Goal: Check status: Check status

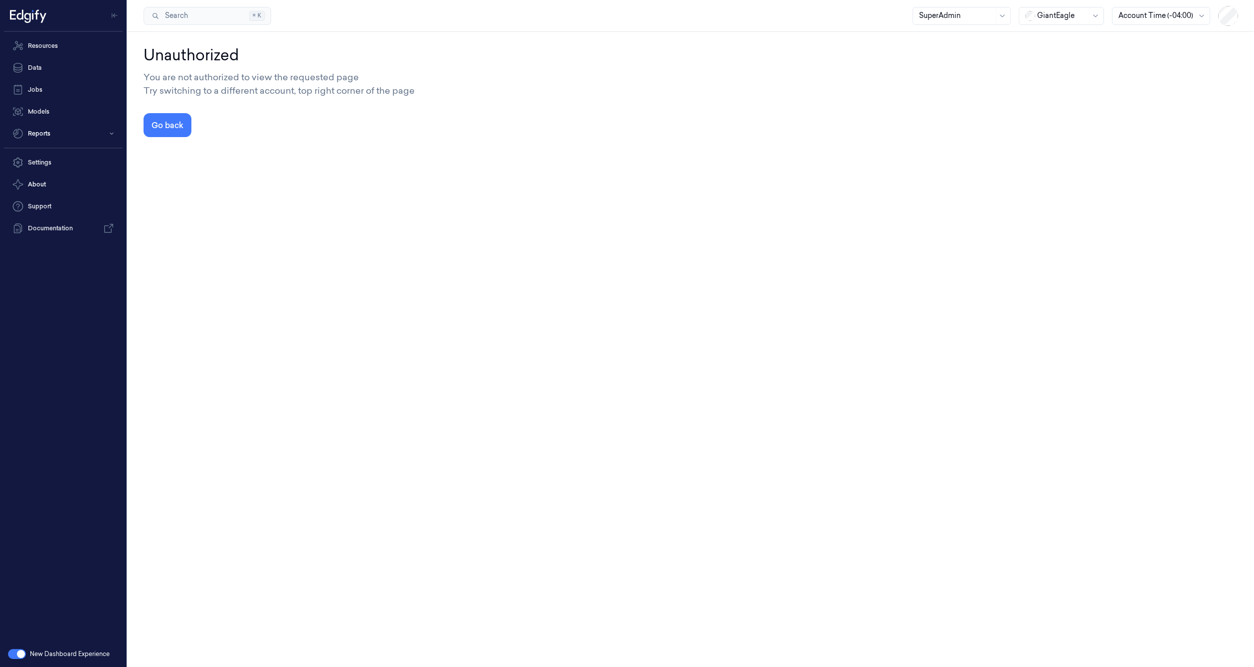
click at [1063, 14] on div at bounding box center [1062, 15] width 50 height 10
click at [1061, 35] on div "DollarGeneral" at bounding box center [1055, 37] width 61 height 10
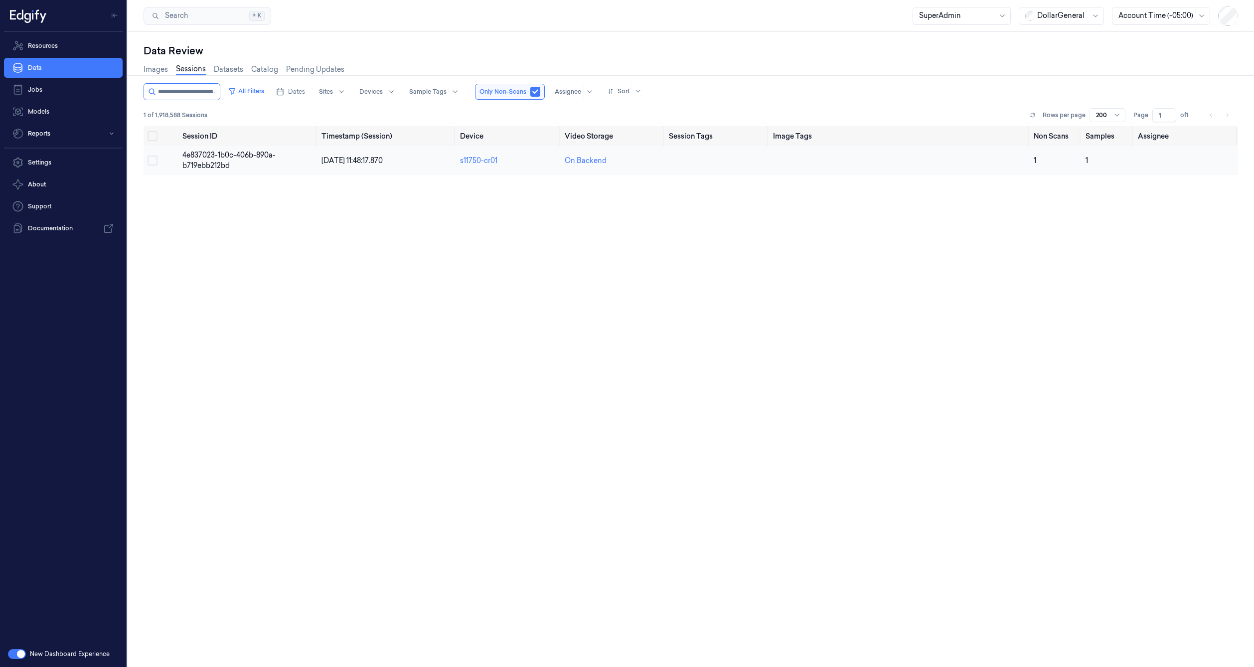
click at [213, 168] on span "4e837023-1b0c-406b-890a-b719ebb212bd" at bounding box center [228, 159] width 93 height 19
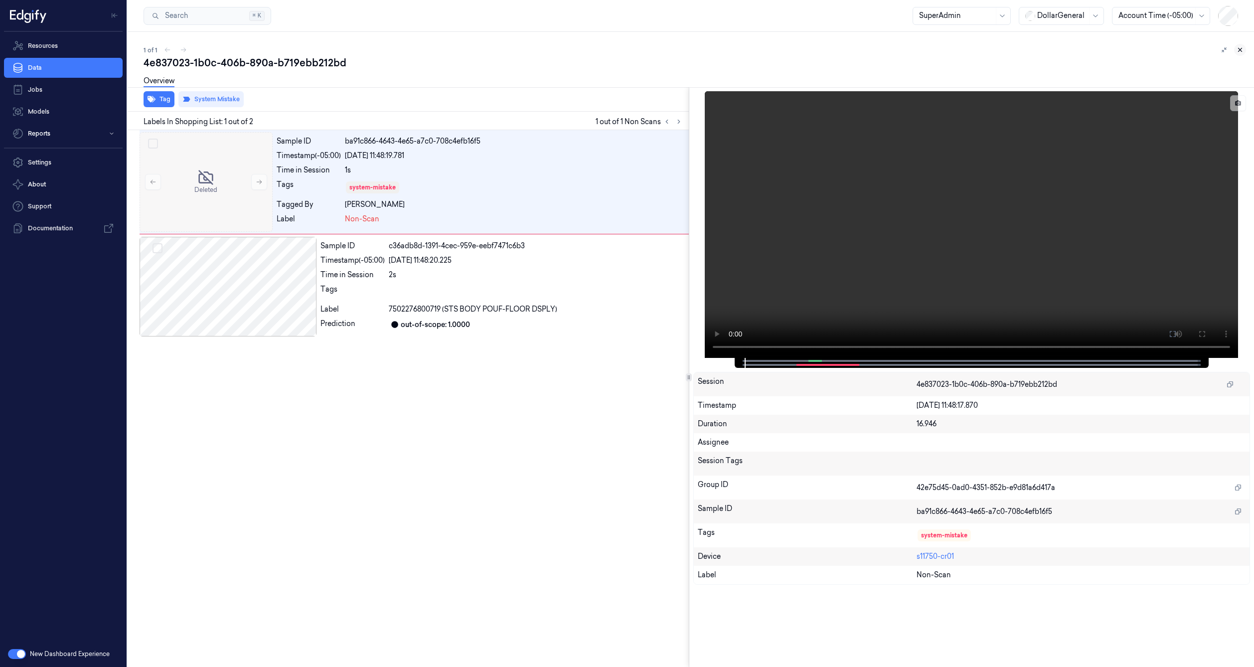
click at [1241, 51] on icon at bounding box center [1239, 49] width 3 height 3
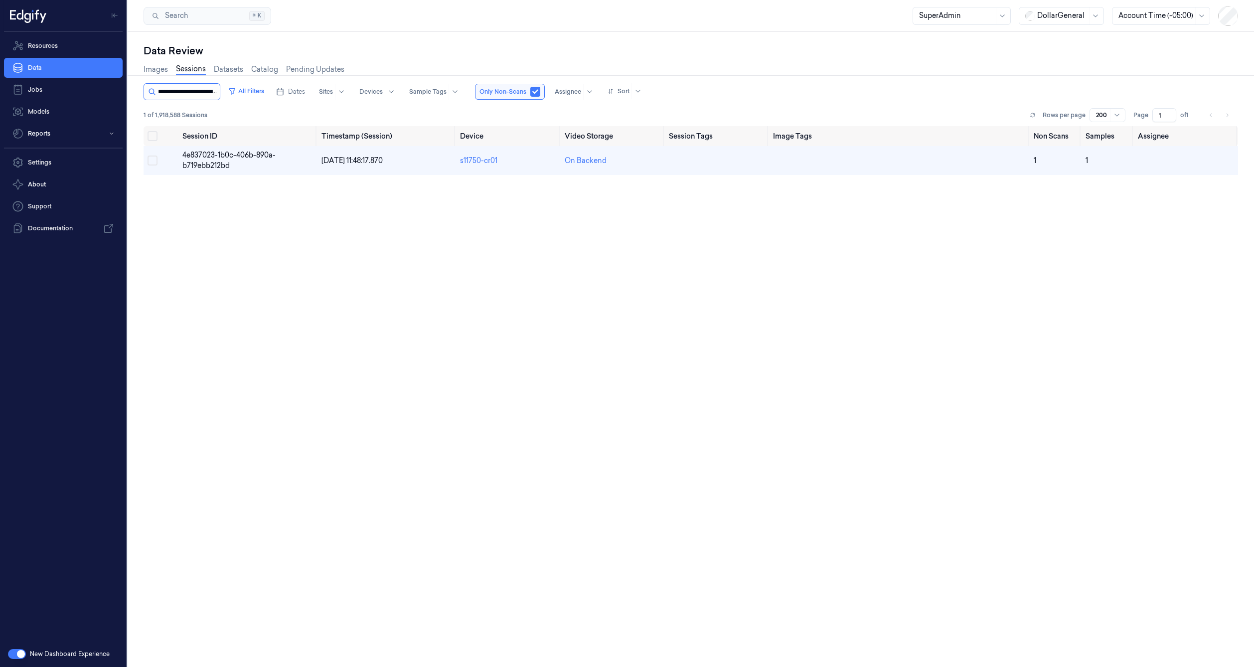
click at [204, 95] on input "string" at bounding box center [188, 92] width 60 height 16
click at [23, 651] on button "button" at bounding box center [17, 654] width 18 height 10
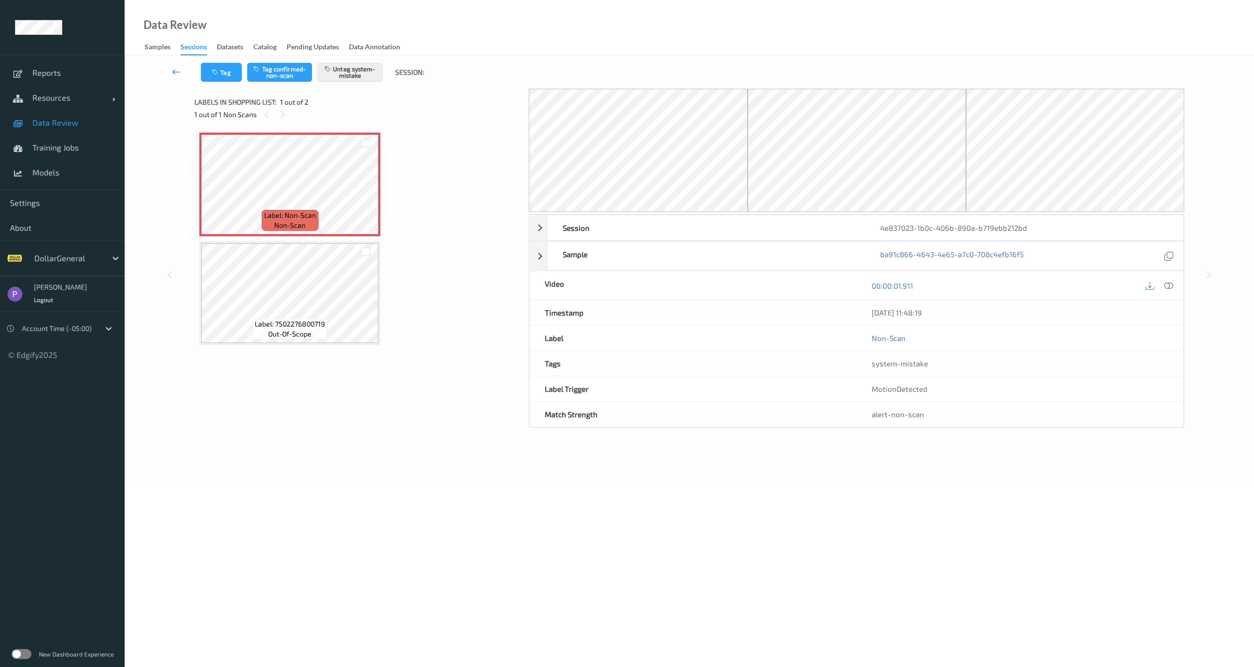
click at [170, 70] on link at bounding box center [176, 72] width 49 height 19
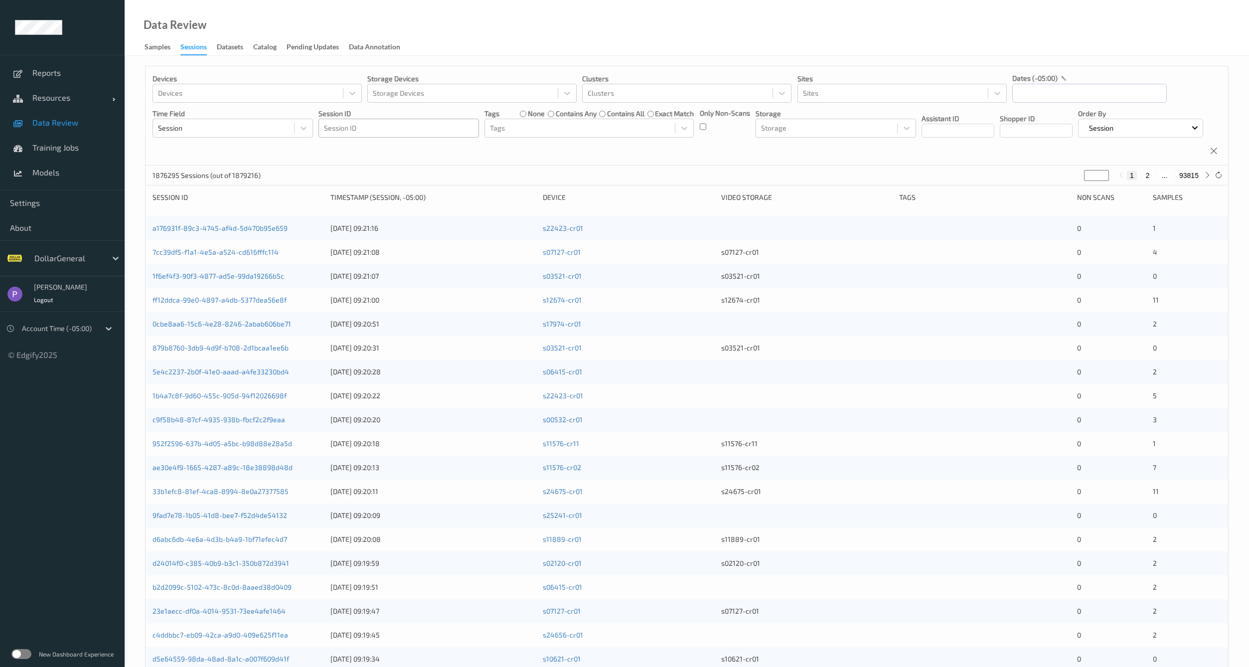
click at [358, 121] on div "Session ID" at bounding box center [398, 128] width 159 height 16
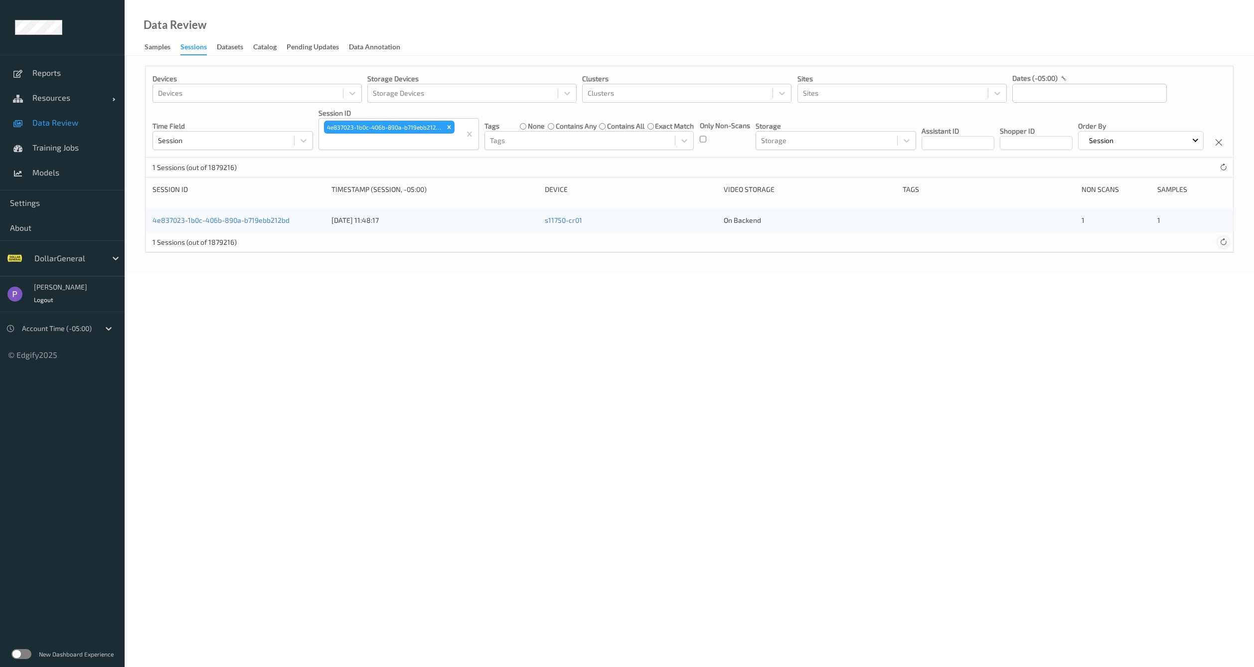
click at [1223, 246] on icon at bounding box center [1222, 241] width 7 height 7
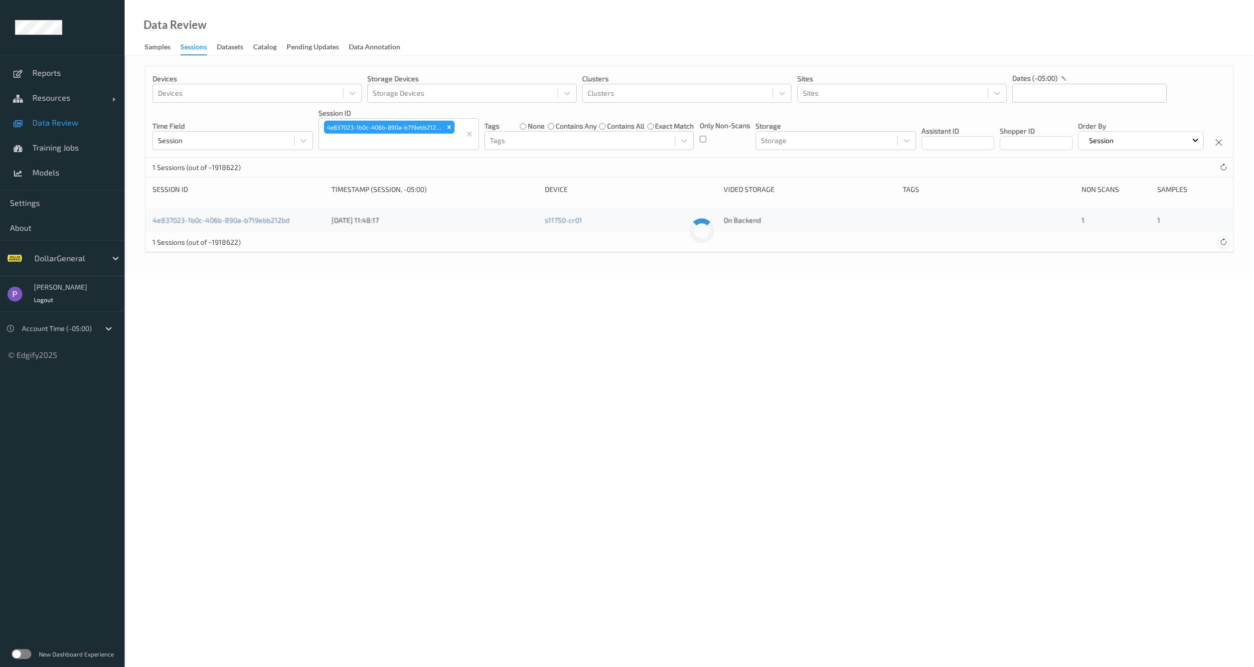
click at [1223, 246] on icon at bounding box center [1222, 241] width 7 height 7
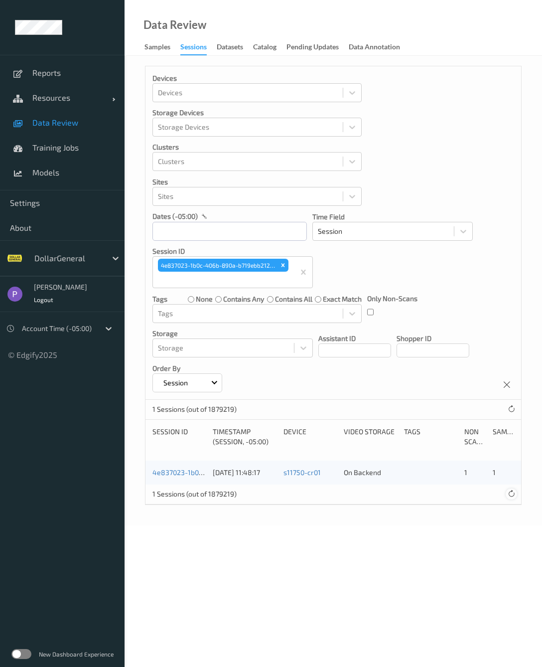
click at [510, 498] on div at bounding box center [511, 493] width 11 height 11
click at [245, 300] on label "contains any" at bounding box center [243, 299] width 41 height 10
click at [275, 297] on label "contains all" at bounding box center [293, 299] width 37 height 10
click at [313, 298] on div "none contains any contains all exact match" at bounding box center [275, 299] width 174 height 10
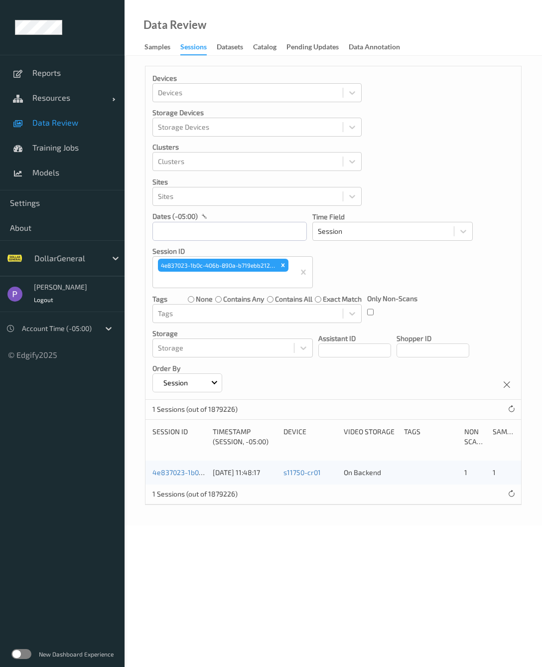
click at [327, 299] on label "exact match" at bounding box center [342, 299] width 39 height 10
drag, startPoint x: 227, startPoint y: 300, endPoint x: 207, endPoint y: 299, distance: 20.0
click at [227, 300] on label "contains any" at bounding box center [243, 299] width 41 height 10
click at [213, 298] on div "none contains any contains all exact match" at bounding box center [275, 299] width 174 height 10
click at [223, 297] on label "contains any" at bounding box center [243, 299] width 41 height 10
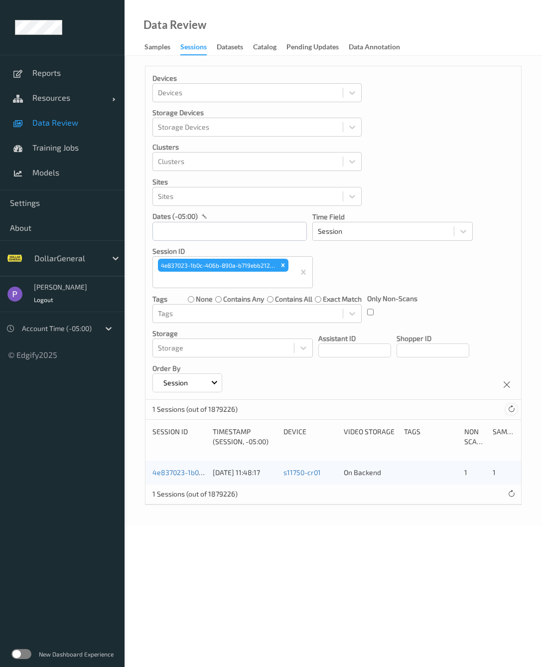
click at [508, 413] on div at bounding box center [511, 409] width 11 height 11
click at [508, 412] on icon at bounding box center [511, 408] width 7 height 7
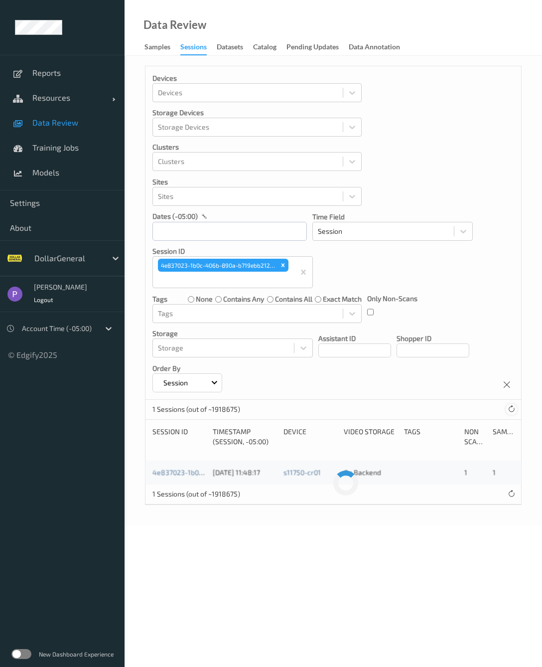
click at [508, 412] on icon at bounding box center [511, 408] width 7 height 7
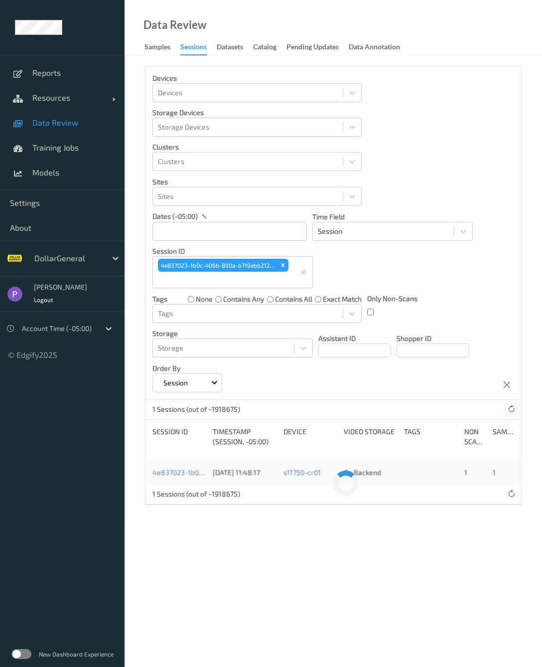
click at [508, 412] on icon at bounding box center [511, 408] width 7 height 7
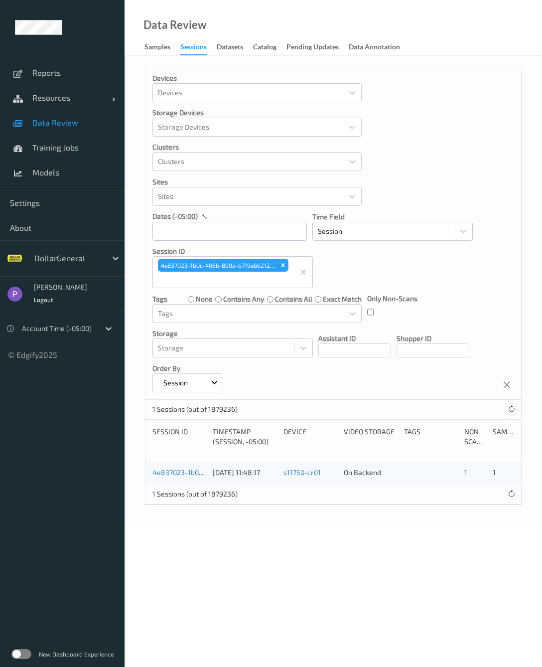
click at [508, 410] on icon at bounding box center [511, 408] width 7 height 7
click at [508, 409] on icon at bounding box center [511, 408] width 7 height 7
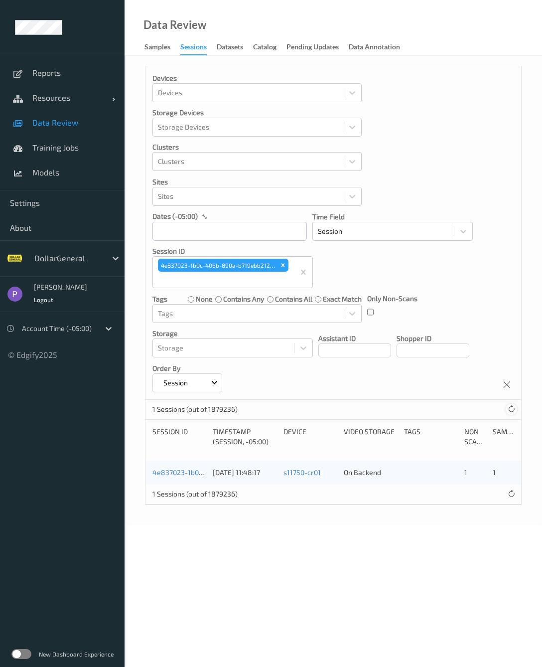
click at [508, 409] on icon at bounding box center [511, 408] width 7 height 7
click at [506, 409] on div at bounding box center [511, 409] width 11 height 11
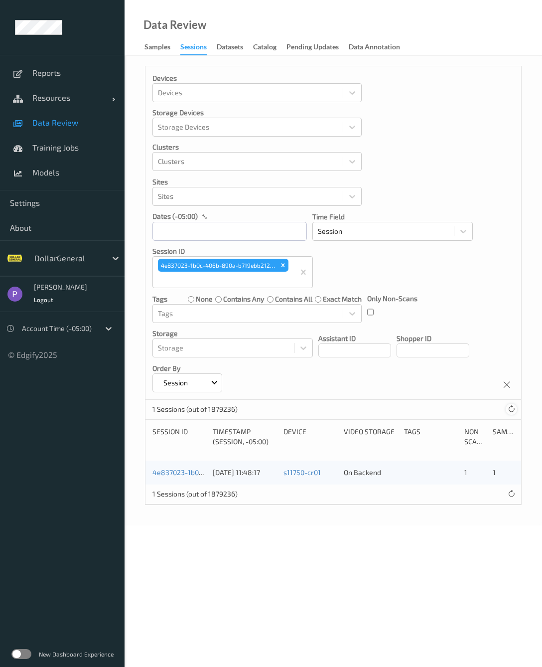
click at [513, 409] on icon at bounding box center [511, 408] width 7 height 7
click at [198, 298] on label "none" at bounding box center [204, 299] width 17 height 10
click at [516, 414] on div "1 Sessions (out of 1879246)" at bounding box center [333, 410] width 376 height 20
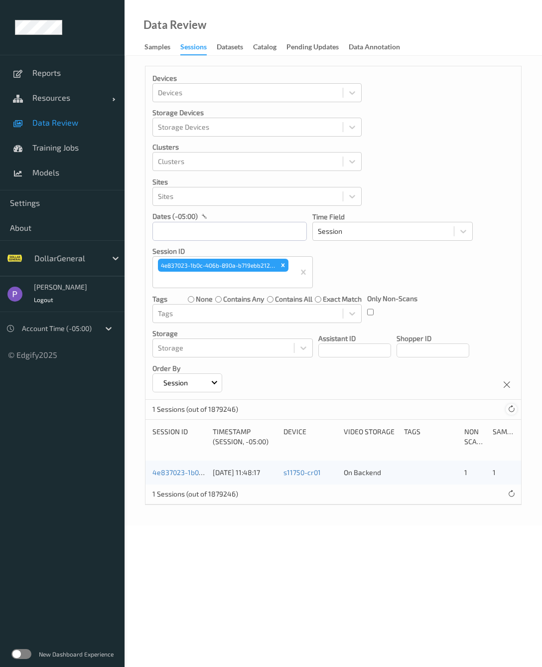
click at [513, 411] on icon at bounding box center [511, 408] width 7 height 7
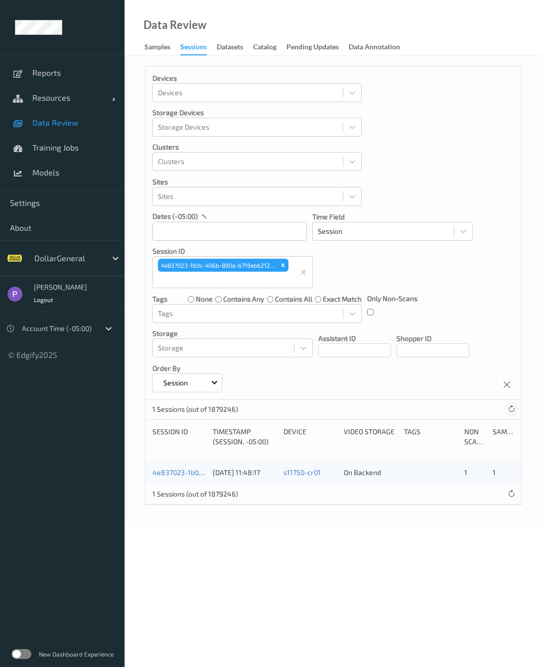
click at [513, 411] on icon at bounding box center [511, 408] width 7 height 7
click at [188, 469] on link "4e837023-1b0c-406b-890a-b719ebb212bd" at bounding box center [220, 472] width 137 height 8
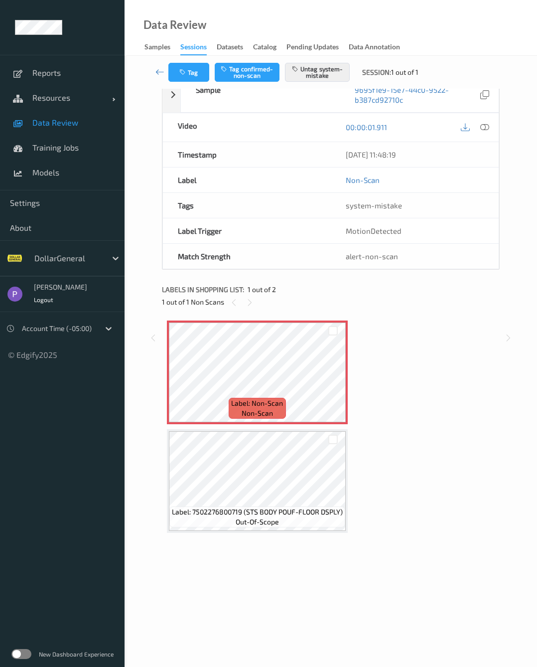
scroll to position [80, 0]
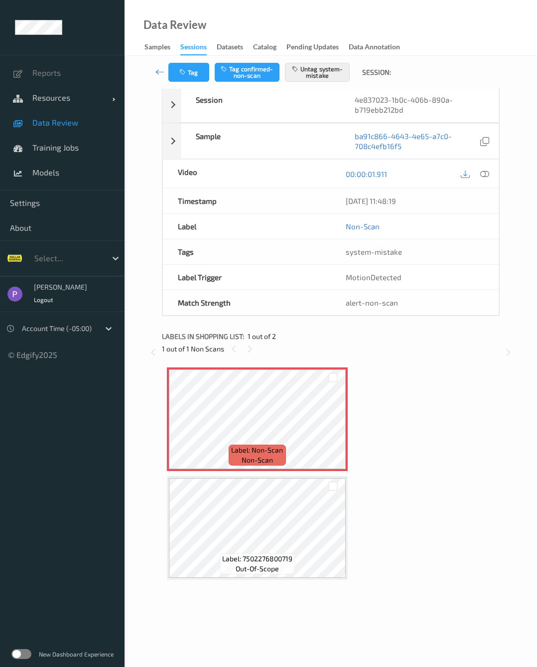
scroll to position [40, 0]
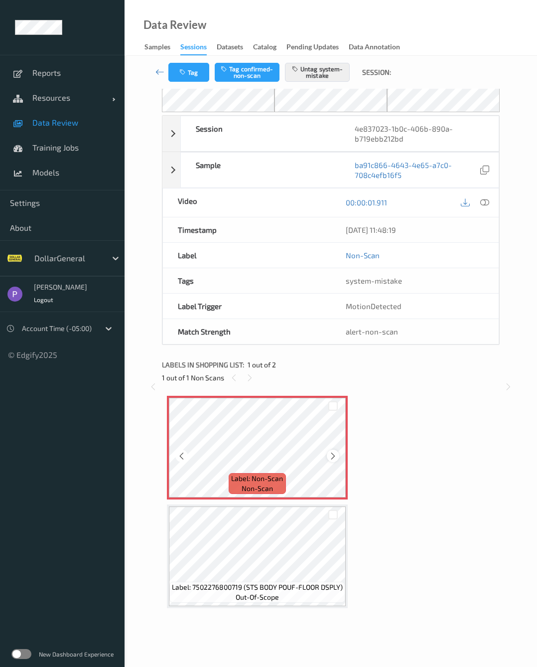
click at [330, 458] on div at bounding box center [333, 455] width 12 height 12
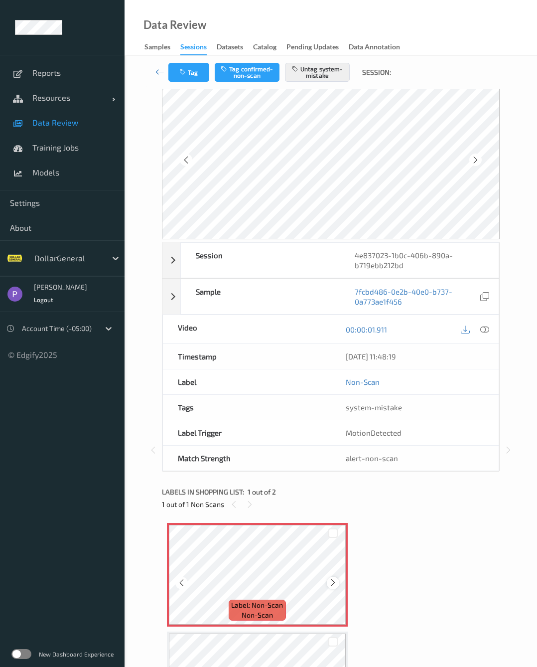
click at [335, 579] on icon at bounding box center [333, 582] width 8 height 9
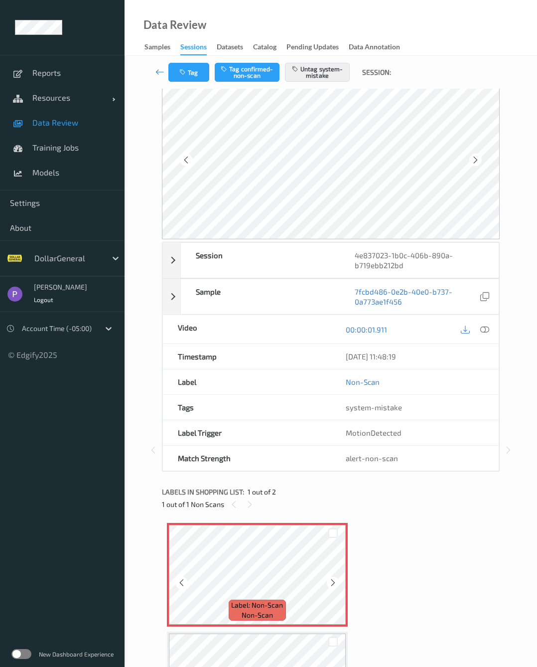
click at [335, 579] on icon at bounding box center [333, 582] width 8 height 9
click at [335, 578] on icon at bounding box center [333, 582] width 8 height 9
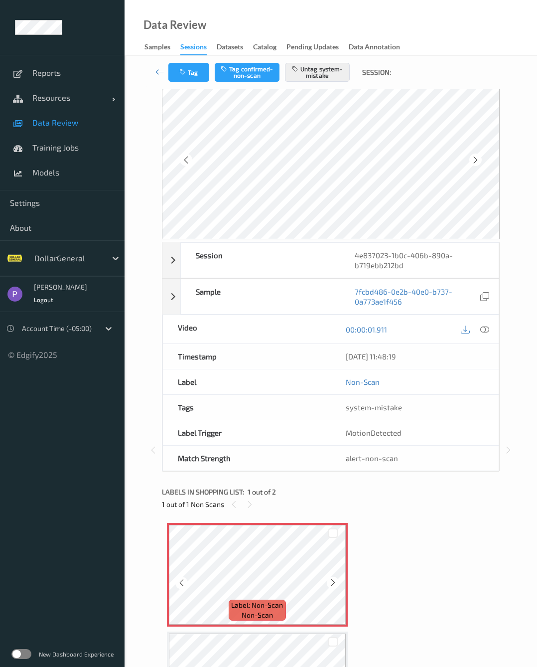
click at [335, 578] on icon at bounding box center [333, 582] width 8 height 9
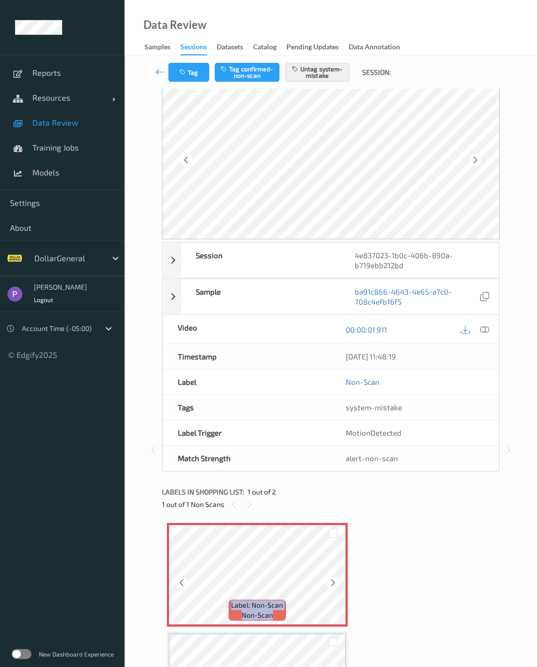
click at [335, 578] on icon at bounding box center [333, 582] width 8 height 9
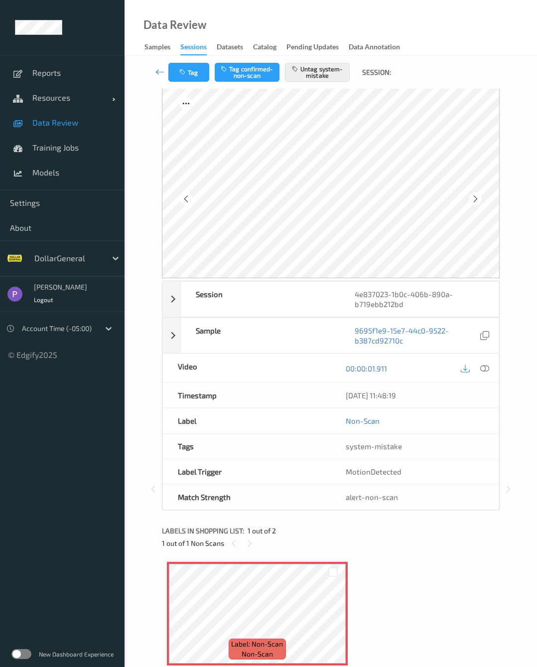
scroll to position [0, 0]
click at [158, 73] on icon at bounding box center [159, 72] width 9 height 10
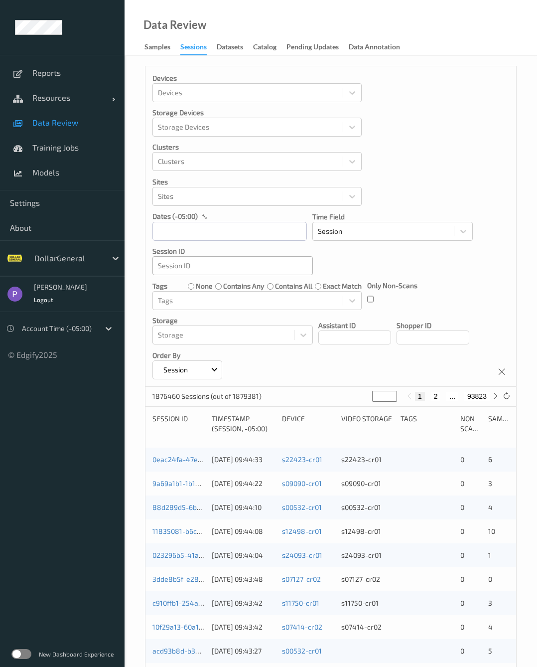
click at [210, 263] on div at bounding box center [232, 266] width 149 height 12
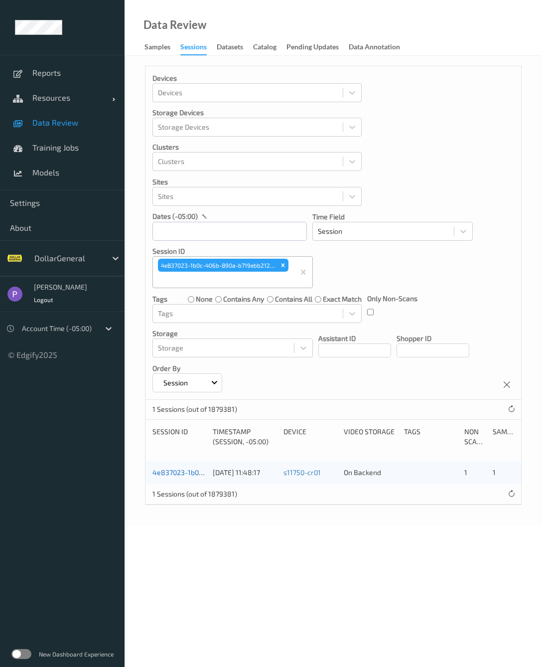
click at [182, 471] on link "4e837023-1b0c-406b-890a-b719ebb212bd" at bounding box center [220, 472] width 137 height 8
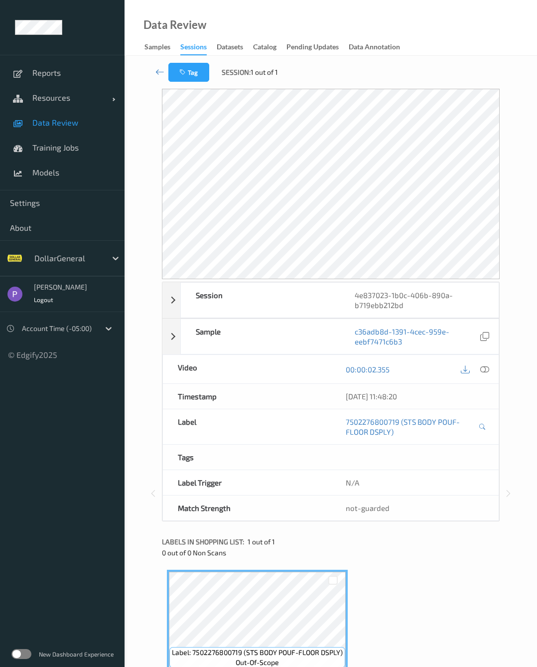
click at [26, 653] on label at bounding box center [21, 654] width 20 height 10
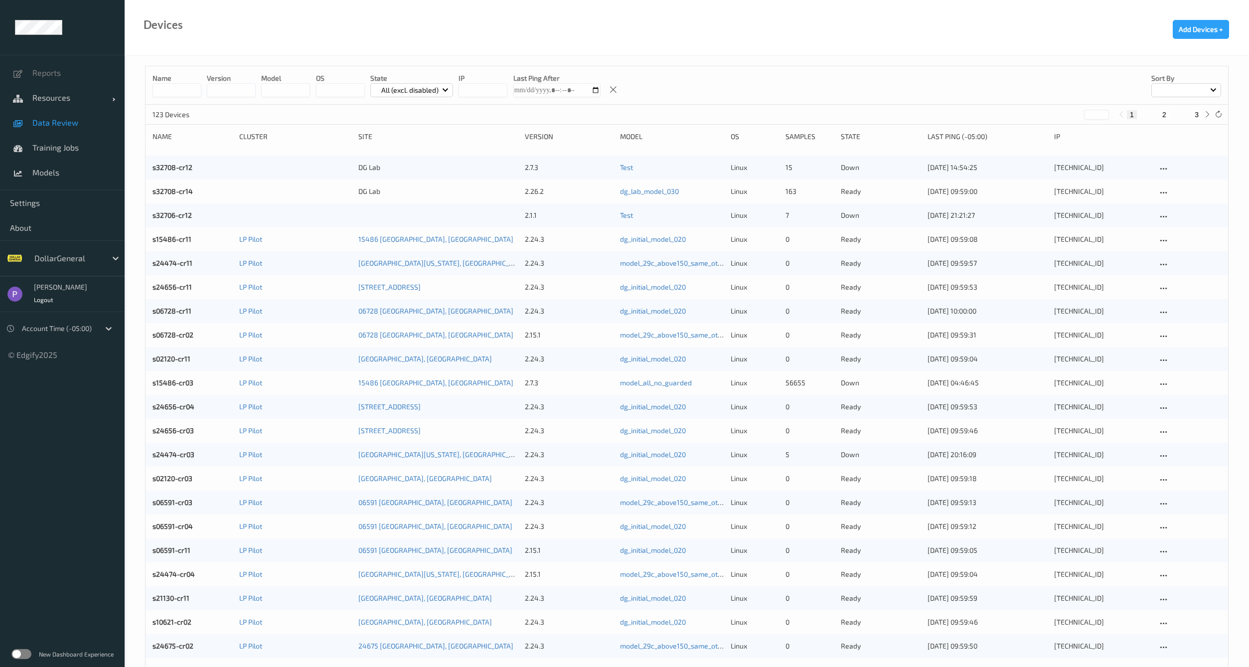
click at [81, 119] on span "Data Review" at bounding box center [73, 123] width 82 height 10
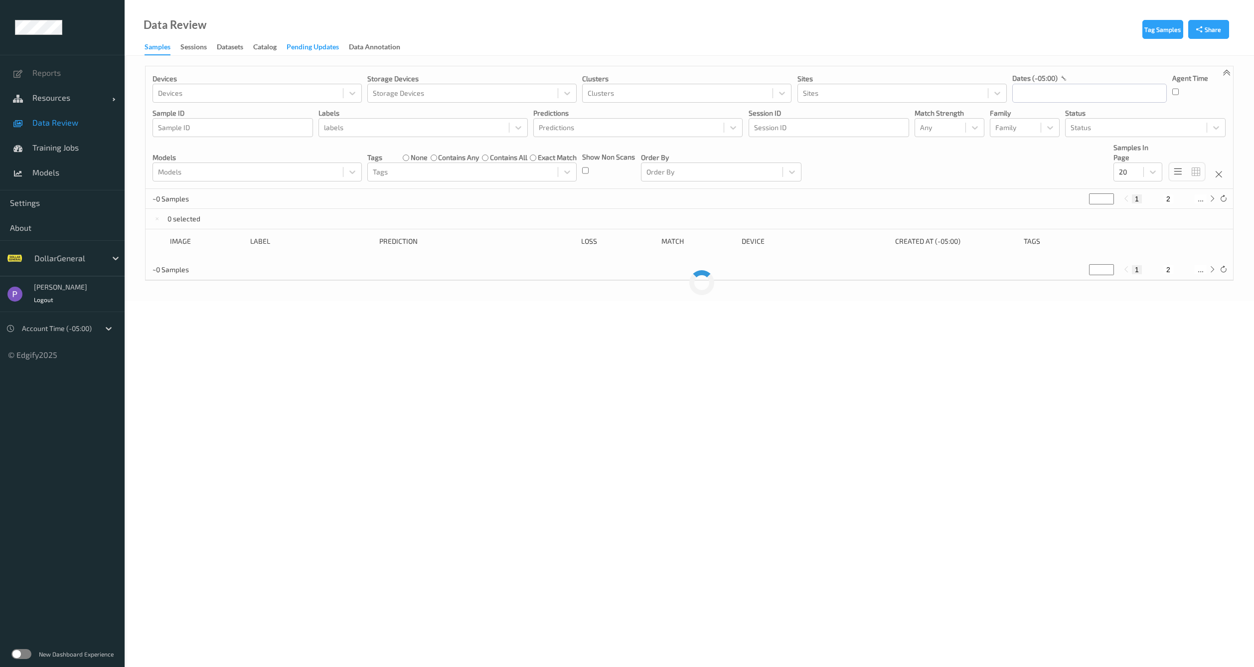
click at [323, 50] on div "Pending Updates" at bounding box center [312, 48] width 52 height 12
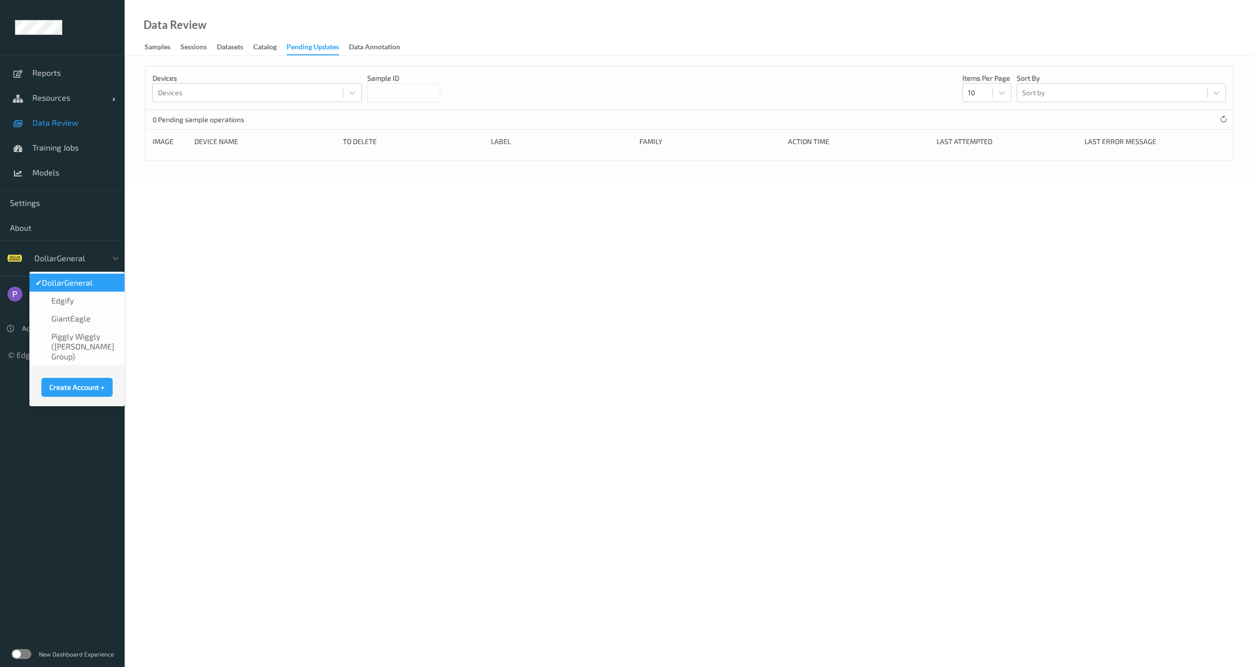
click at [84, 258] on div at bounding box center [67, 258] width 67 height 12
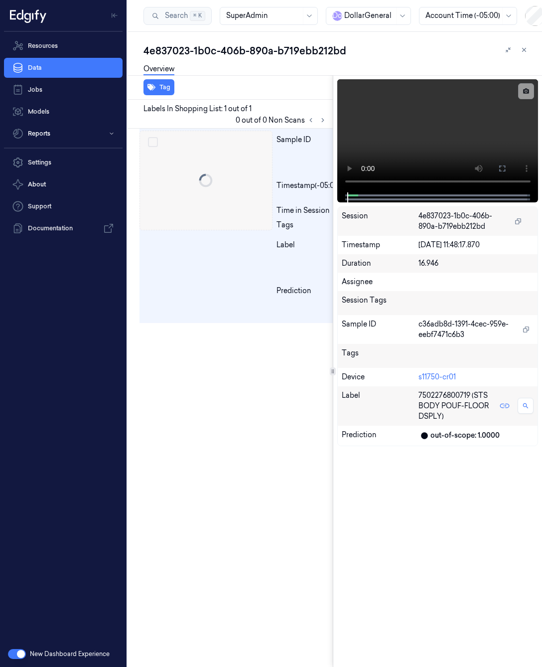
scroll to position [0, 16]
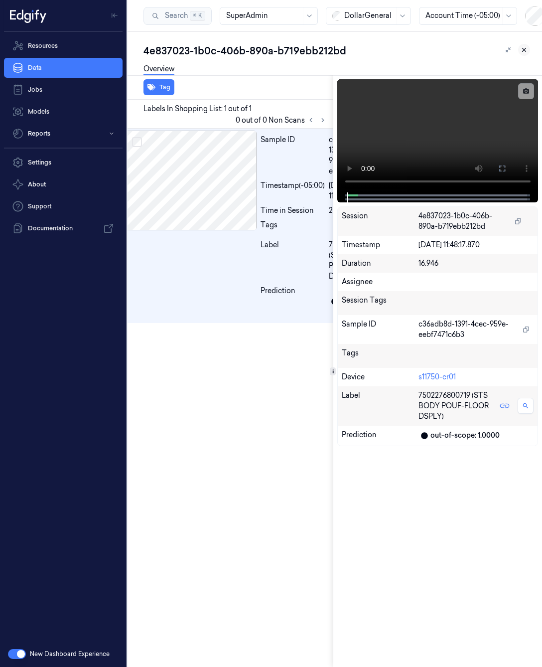
click at [523, 52] on icon at bounding box center [524, 49] width 7 height 7
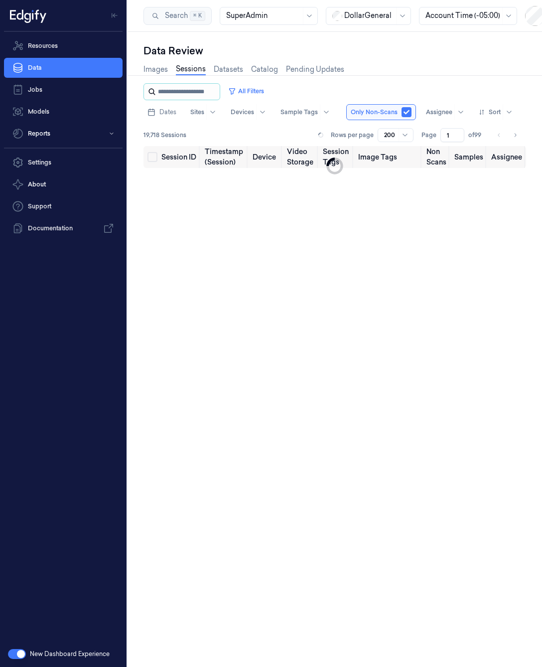
click at [188, 92] on input "string" at bounding box center [188, 92] width 60 height 16
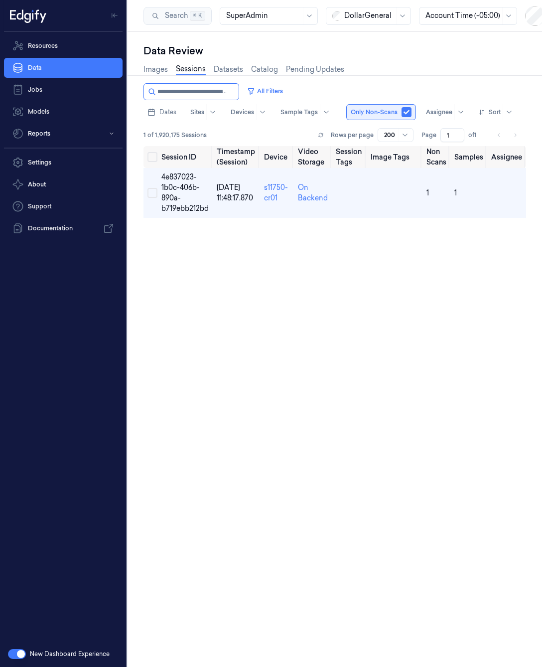
type input "**********"
click at [406, 113] on button "button" at bounding box center [407, 112] width 10 height 10
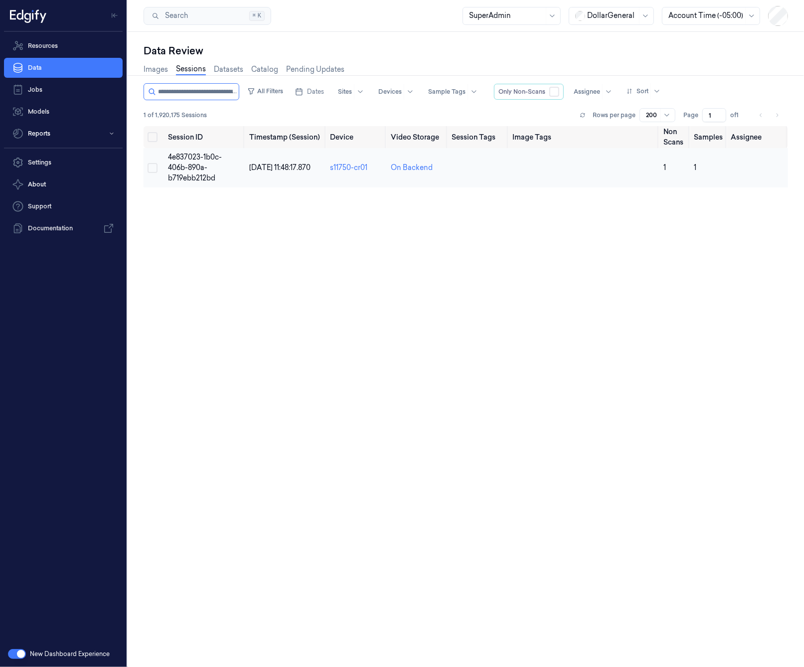
click at [183, 171] on td "4e837023-1b0c-406b-890a-b719ebb212bd" at bounding box center [204, 167] width 81 height 39
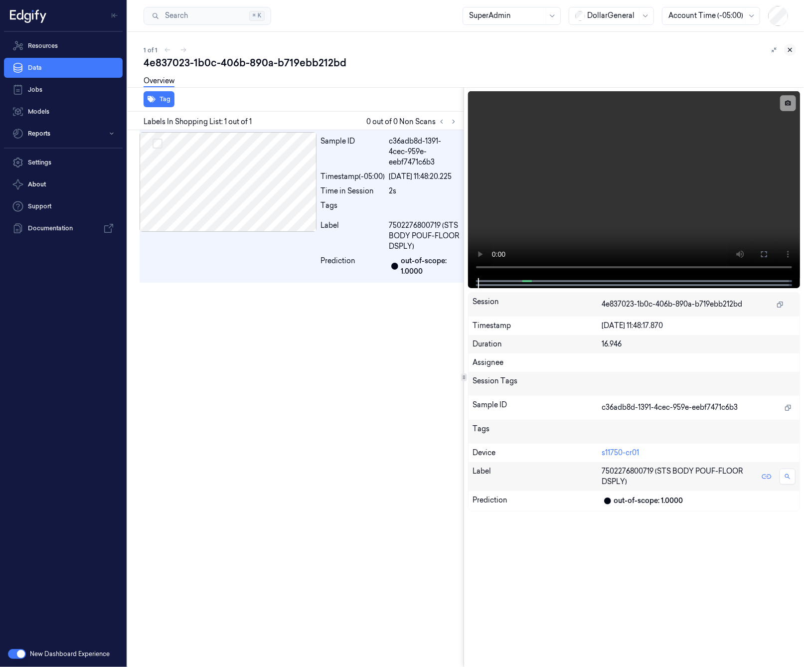
click at [542, 46] on icon at bounding box center [789, 49] width 7 height 7
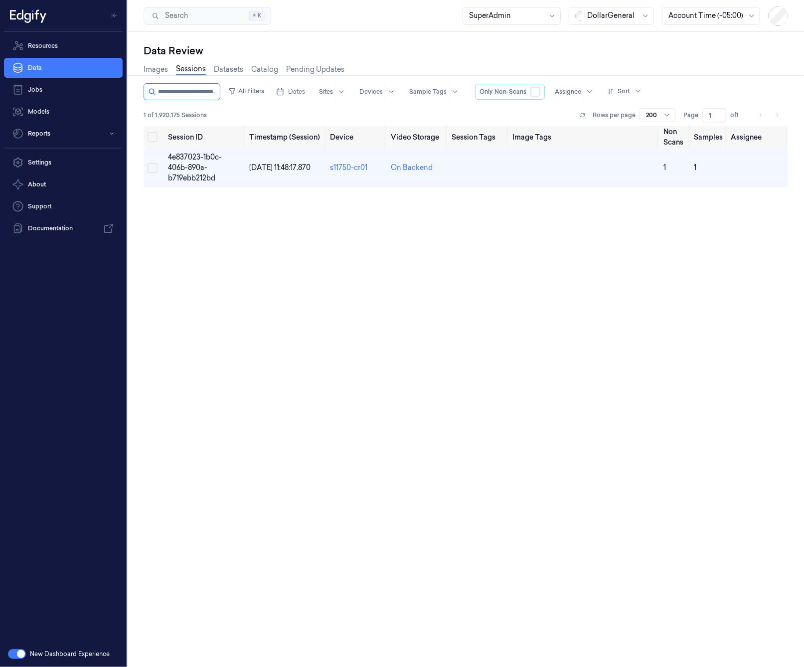
click at [540, 93] on button "button" at bounding box center [535, 92] width 10 height 10
click at [540, 90] on button "button" at bounding box center [535, 92] width 10 height 10
click at [540, 92] on button "button" at bounding box center [535, 92] width 10 height 10
type button "false"
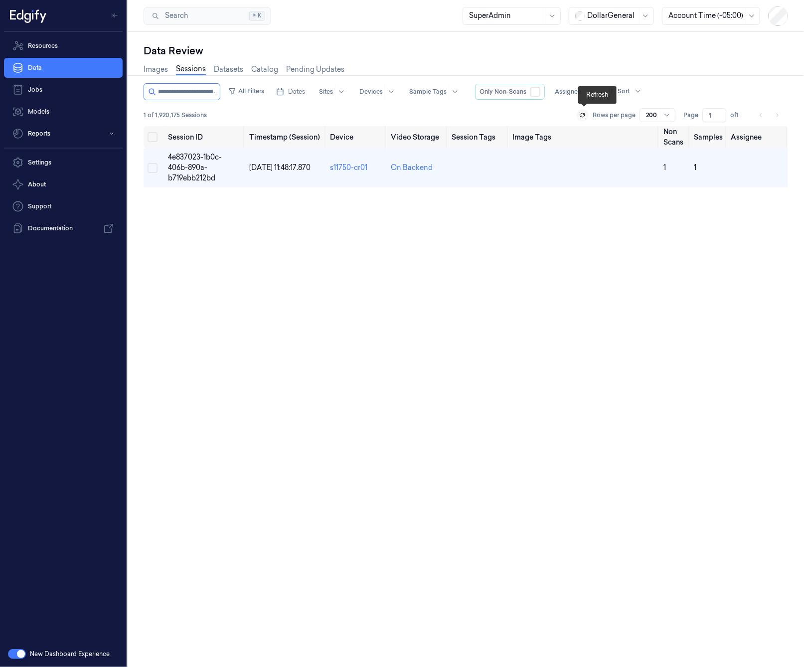
click at [542, 114] on icon at bounding box center [582, 115] width 6 height 6
click at [540, 93] on button "false" at bounding box center [535, 92] width 10 height 10
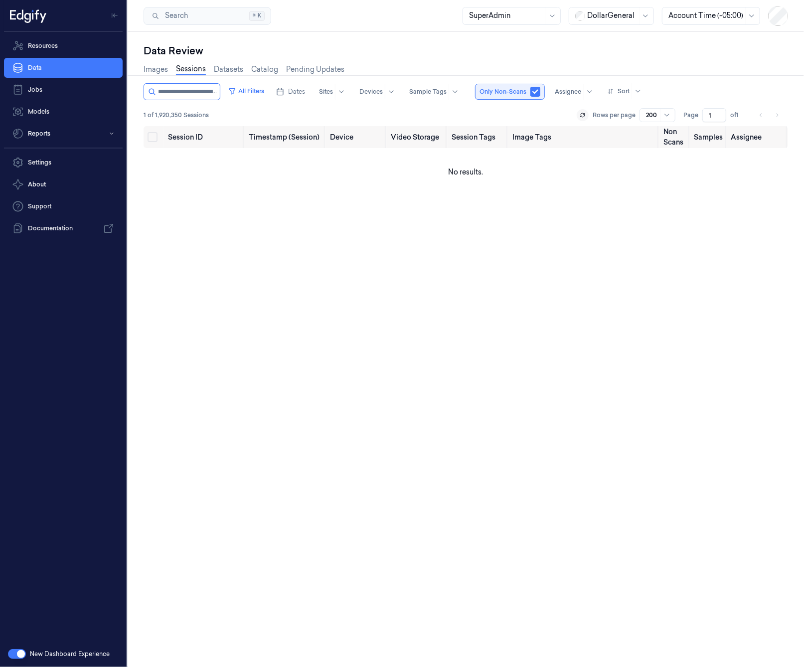
click at [540, 93] on button "button" at bounding box center [535, 92] width 10 height 10
